Goal: Information Seeking & Learning: Compare options

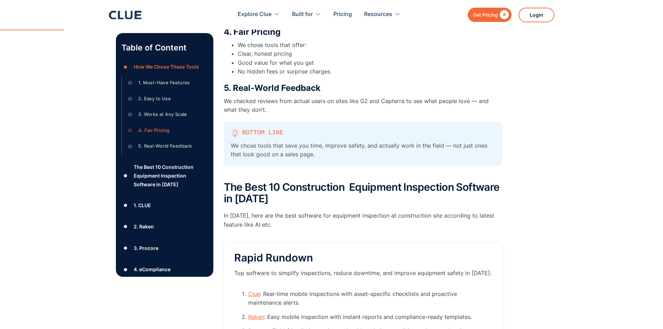
scroll to position [661, 0]
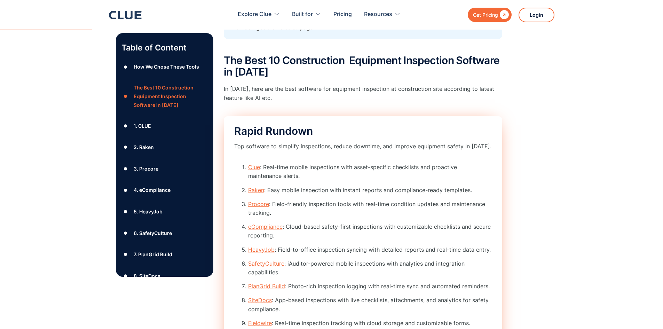
click at [251, 164] on link "Clue" at bounding box center [254, 167] width 12 height 7
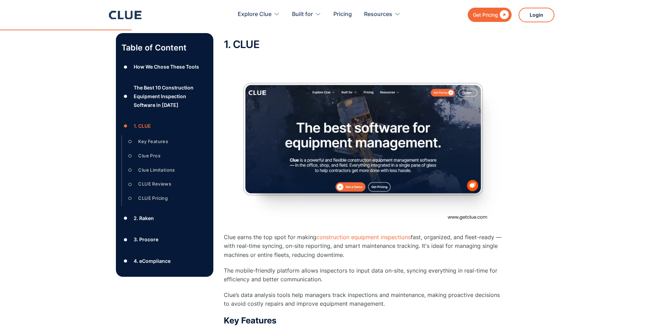
scroll to position [1081, 0]
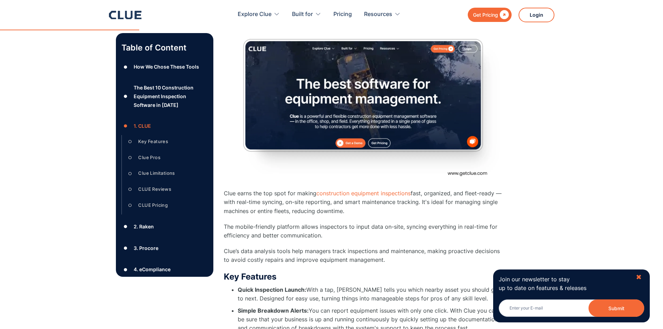
click at [638, 275] on div "✖" at bounding box center [639, 277] width 6 height 9
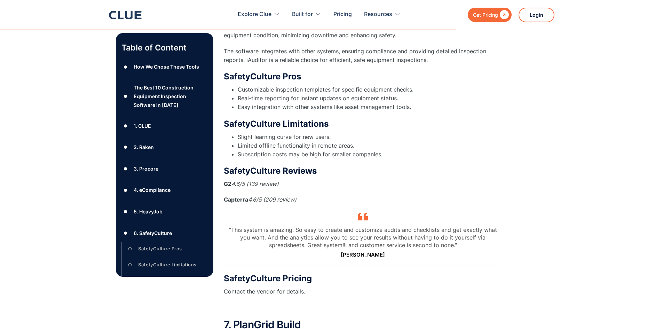
scroll to position [4596, 0]
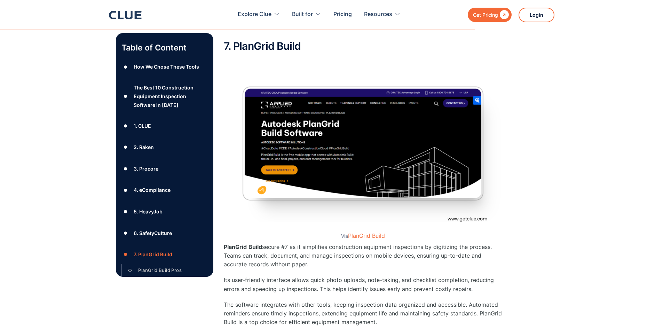
click at [143, 146] on div "2. Raken" at bounding box center [144, 147] width 20 height 9
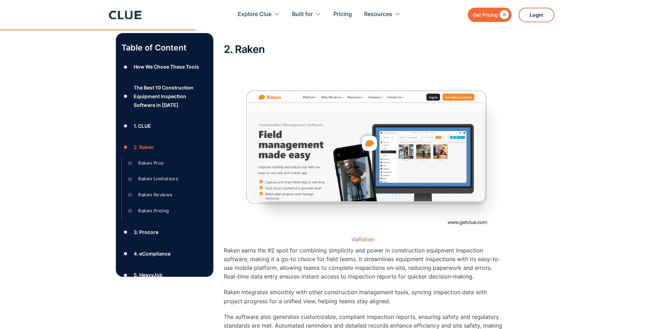
scroll to position [1862, 0]
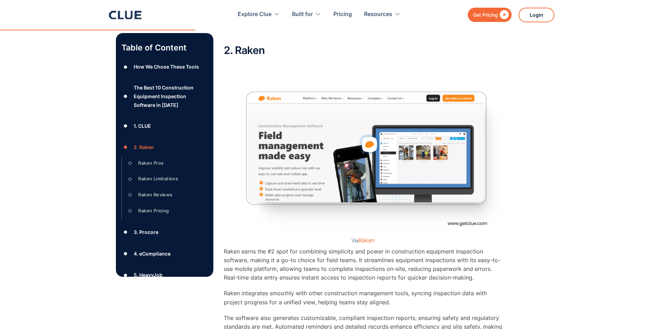
click at [159, 91] on div "The Best 10 Construction Equipment Inspection Software in [DATE]" at bounding box center [171, 96] width 74 height 26
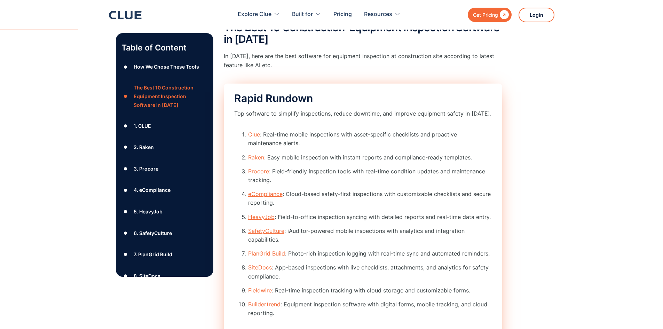
scroll to position [706, 0]
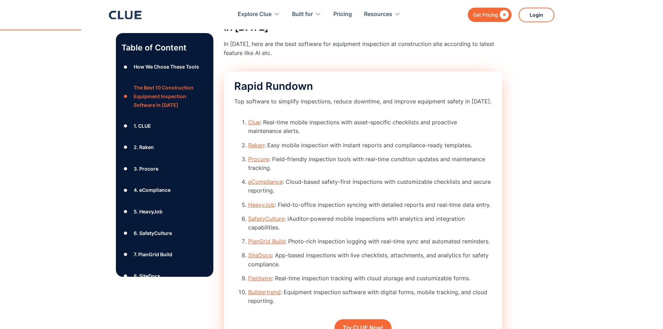
click at [266, 293] on link "Buildertrend" at bounding box center [264, 291] width 32 height 7
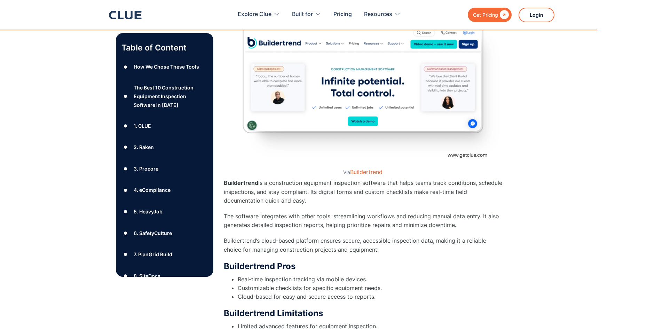
scroll to position [6164, 0]
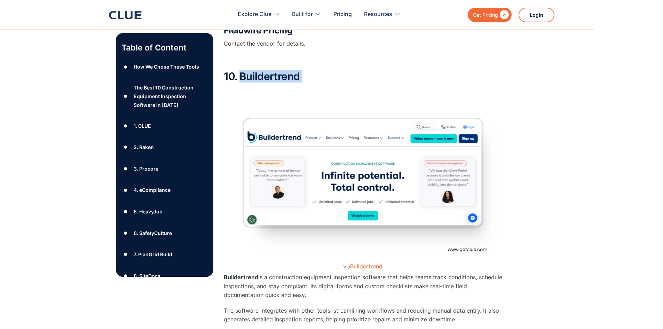
drag, startPoint x: 240, startPoint y: 77, endPoint x: 310, endPoint y: 87, distance: 70.6
copy div "Buildertrend ‍"
